Goal: Information Seeking & Learning: Learn about a topic

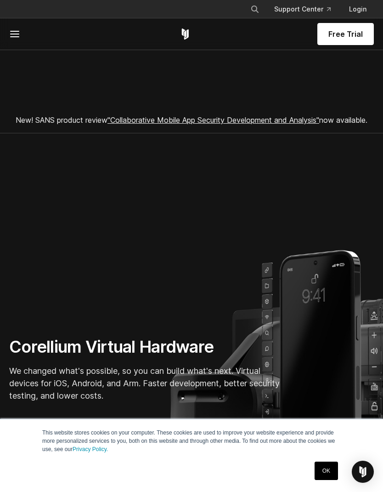
click at [366, 190] on section "Corellium Virtual Hardware We changed what's possible, so you can build what's …" at bounding box center [191, 347] width 383 height 428
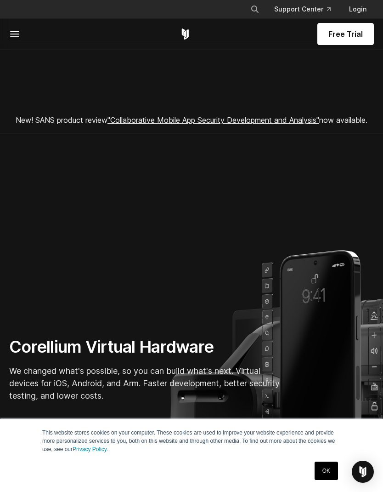
click at [366, 190] on section "Corellium Virtual Hardware We changed what's possible, so you can build what's …" at bounding box center [191, 347] width 383 height 428
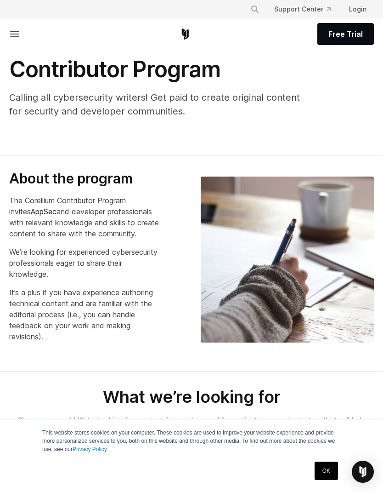
click at [308, 190] on img at bounding box center [287, 259] width 173 height 166
click at [366, 190] on img at bounding box center [287, 259] width 173 height 166
click at [309, 190] on img at bounding box center [287, 259] width 173 height 166
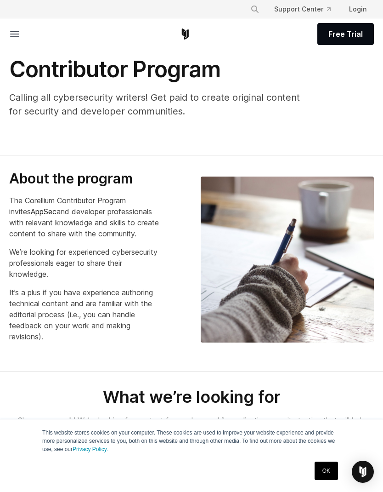
click at [309, 190] on img at bounding box center [287, 259] width 173 height 166
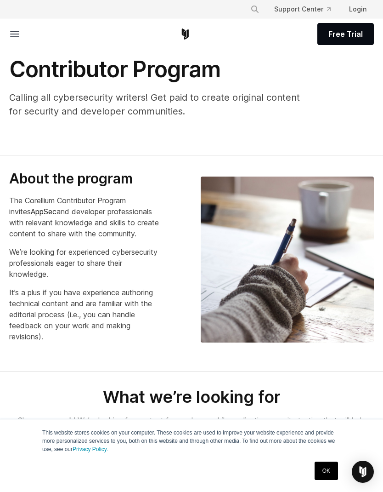
click at [309, 190] on img at bounding box center [287, 259] width 173 height 166
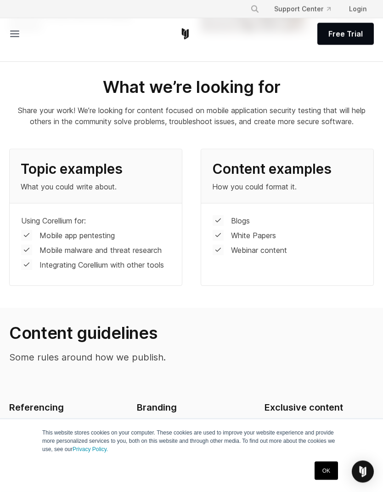
scroll to position [310, 0]
click at [367, 226] on div "Blogs White Papers Webinar content" at bounding box center [287, 237] width 172 height 68
click at [366, 226] on div "Blogs White Papers Webinar content" at bounding box center [287, 237] width 172 height 68
click at [309, 226] on div "Blogs White Papers Webinar content" at bounding box center [287, 237] width 172 height 68
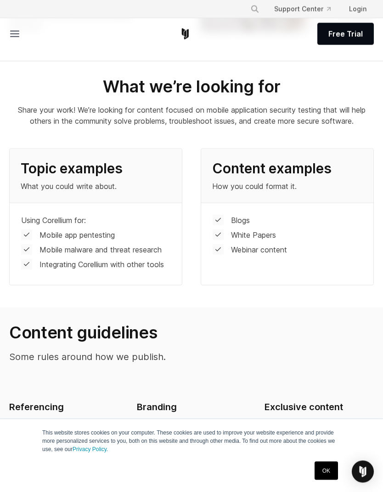
click at [338, 226] on div "Blogs White Papers Webinar content" at bounding box center [287, 237] width 172 height 68
click at [309, 226] on div "Blogs White Papers Webinar content" at bounding box center [287, 237] width 172 height 68
click at [310, 226] on div "Blogs White Papers Webinar content" at bounding box center [287, 237] width 172 height 68
click at [366, 226] on div "Blogs White Papers Webinar content" at bounding box center [287, 237] width 172 height 68
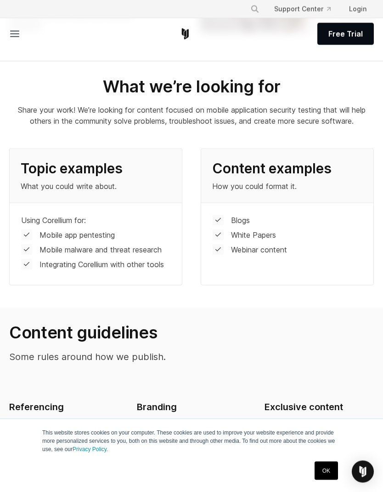
click at [367, 226] on div "Blogs White Papers Webinar content" at bounding box center [287, 237] width 172 height 68
click at [366, 226] on div "Blogs White Papers Webinar content" at bounding box center [287, 237] width 172 height 68
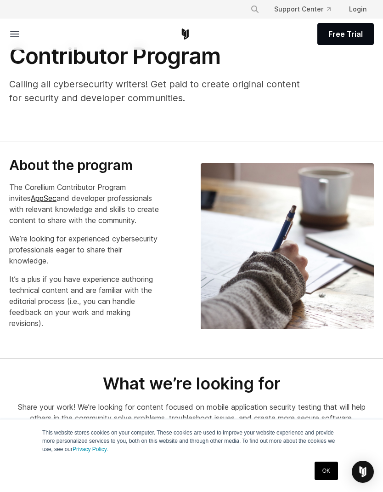
scroll to position [0, 0]
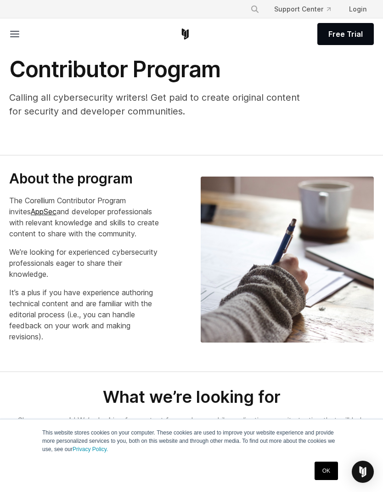
click at [309, 190] on img at bounding box center [287, 259] width 173 height 166
click at [182, 74] on h1 "Contributor Program" at bounding box center [159, 70] width 301 height 28
click at [187, 28] on icon "Corellium Home" at bounding box center [185, 33] width 11 height 11
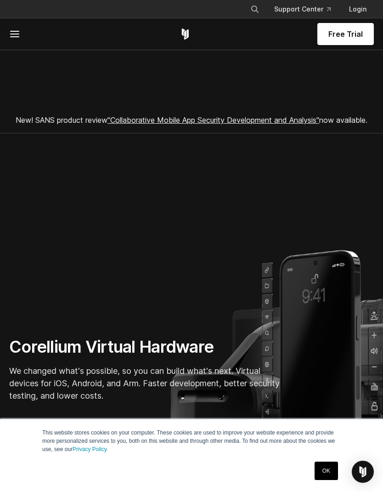
click at [310, 190] on section "Corellium Virtual Hardware We changed what's possible, so you can build what's …" at bounding box center [191, 347] width 383 height 428
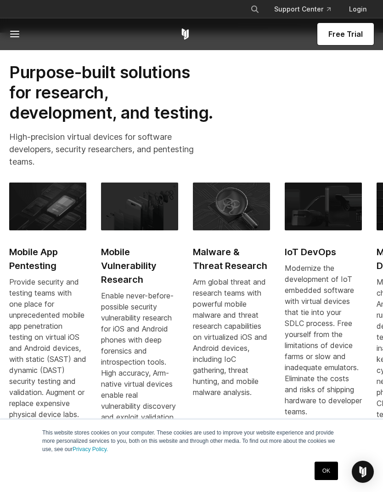
scroll to position [527, 0]
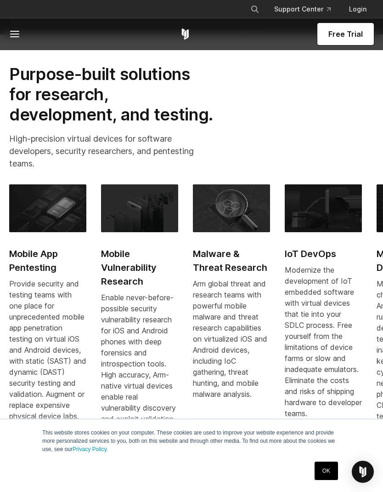
click at [367, 226] on div "Mobile App Pentesting Provide security and testing teams with one place for unp…" at bounding box center [330, 319] width 643 height 271
click at [314, 226] on img at bounding box center [323, 208] width 77 height 48
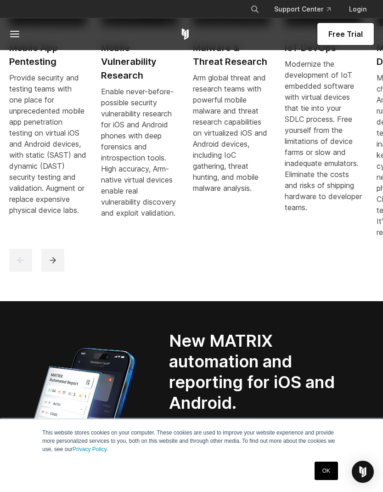
scroll to position [732, 0]
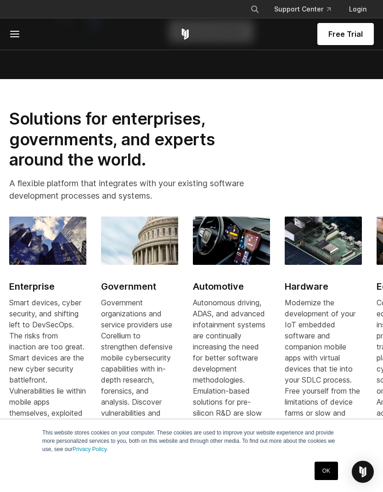
click at [309, 209] on div "Solutions for enterprises, governments, and experts around the world. A flexibl…" at bounding box center [191, 158] width 383 height 101
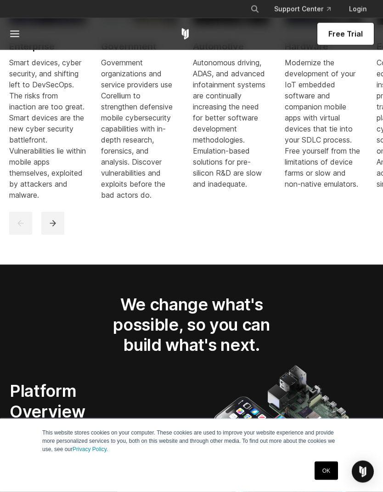
scroll to position [1442, 0]
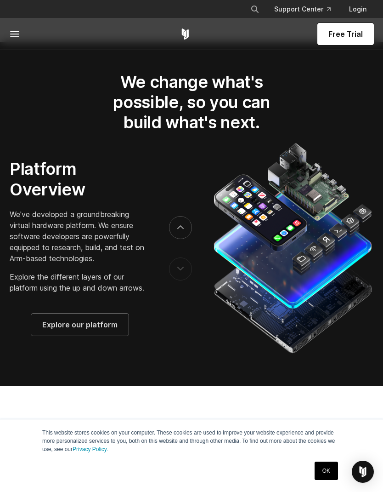
click at [301, 257] on img at bounding box center [292, 248] width 164 height 216
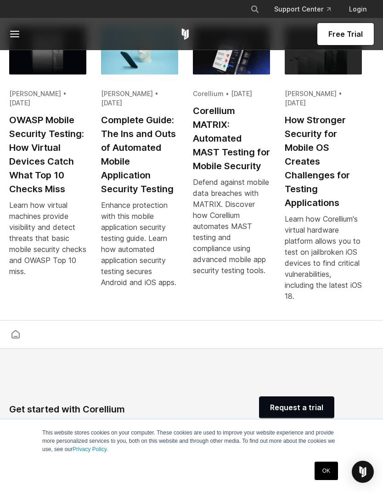
scroll to position [2132, 0]
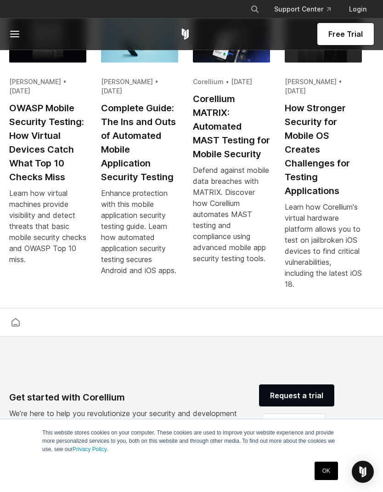
click at [53, 137] on link "Swaroop Yermalkar • August 22, 2025 OWASP Mobile Security Testing: How Virtual …" at bounding box center [47, 144] width 77 height 261
click at [46, 227] on link "Swaroop Yermalkar • August 22, 2025 OWASP Mobile Security Testing: How Virtual …" at bounding box center [47, 144] width 77 height 261
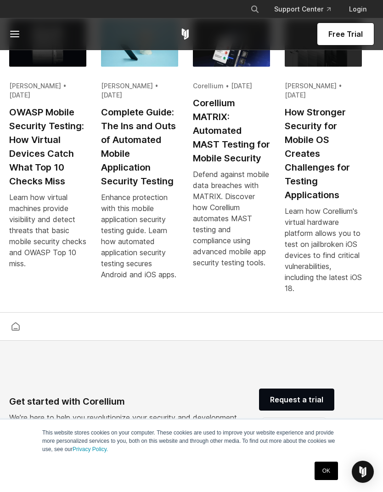
scroll to position [2092, 0]
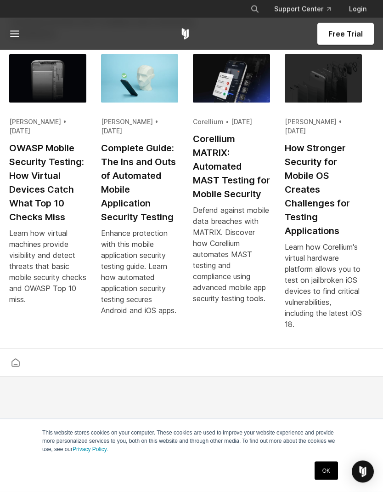
click at [312, 190] on h2 "How Stronger Security for Mobile OS Creates Challenges for Testing Applications" at bounding box center [323, 190] width 77 height 97
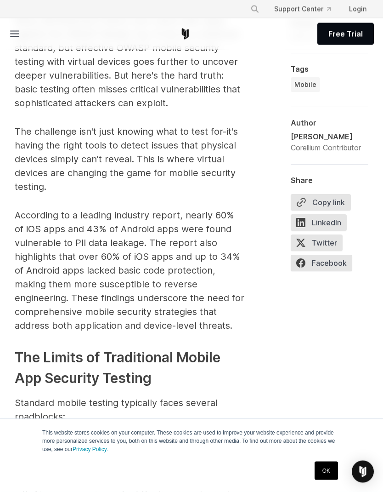
scroll to position [527, 0]
